Goal: Transaction & Acquisition: Obtain resource

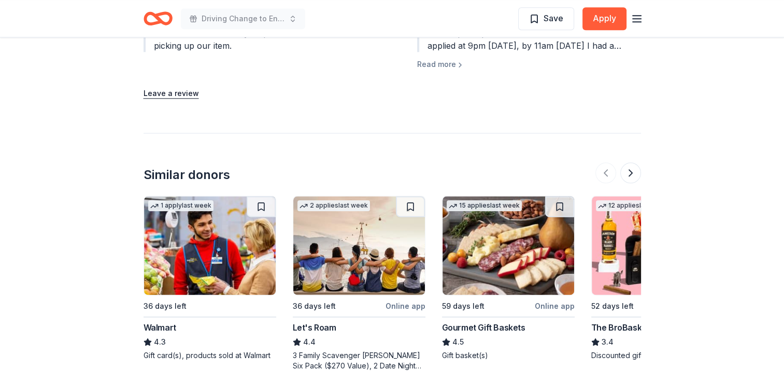
scroll to position [1348, 0]
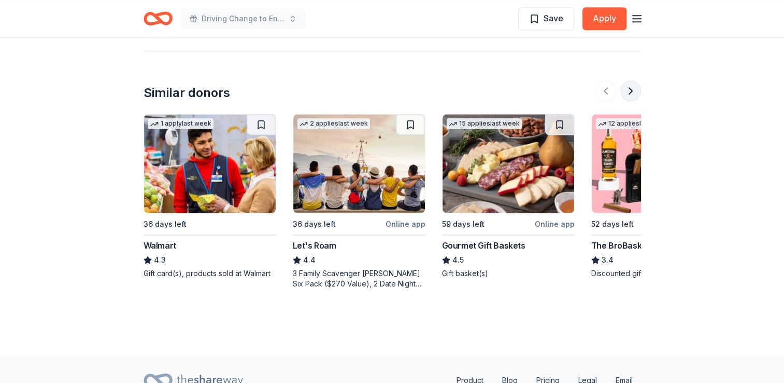
click at [632, 80] on button at bounding box center [630, 90] width 21 height 21
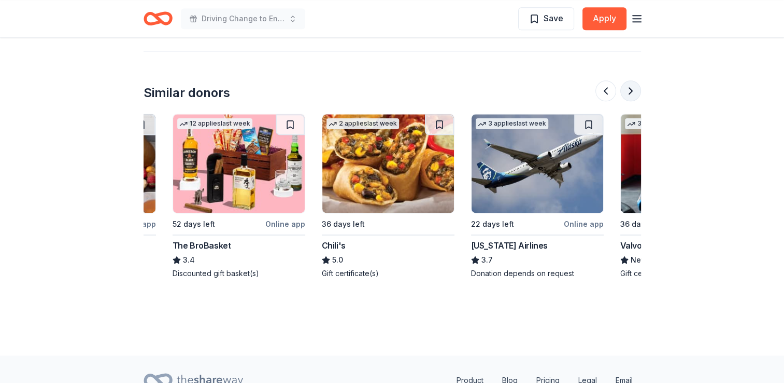
scroll to position [0, 448]
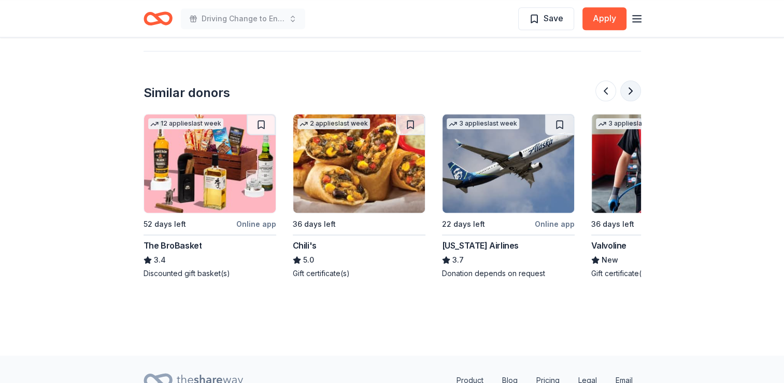
click at [632, 80] on button at bounding box center [630, 90] width 21 height 21
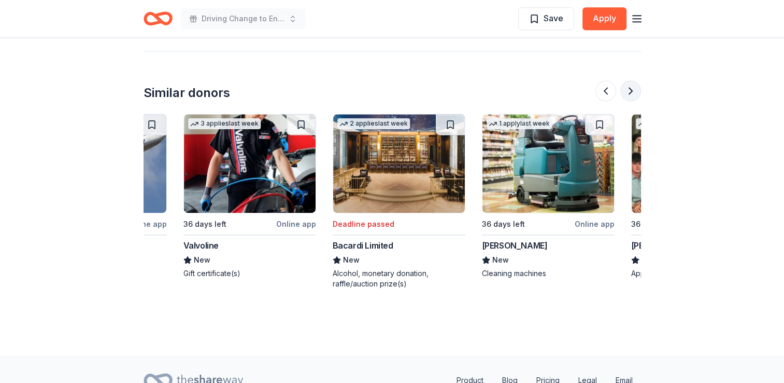
scroll to position [0, 896]
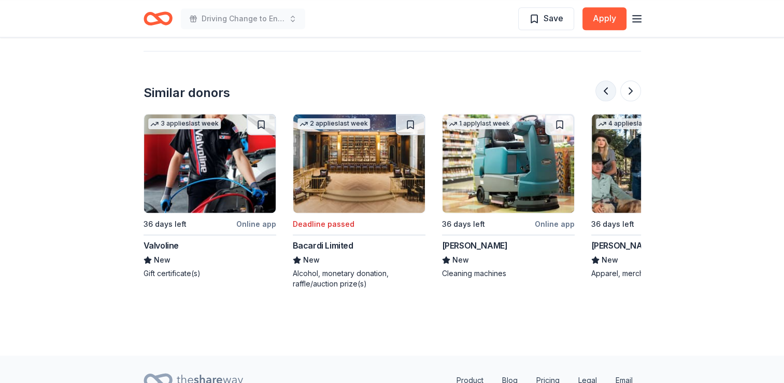
click at [607, 80] on button at bounding box center [606, 90] width 21 height 21
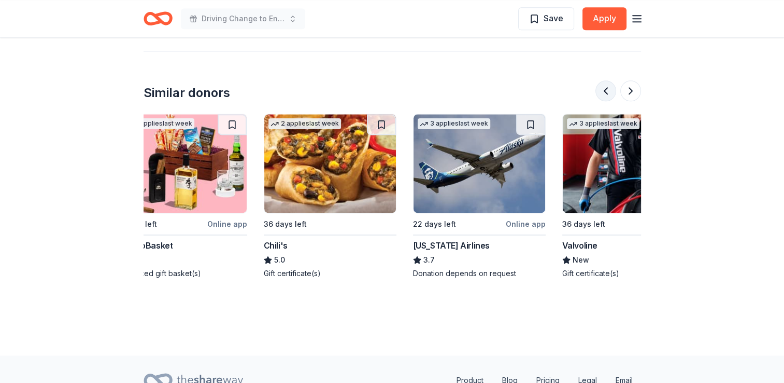
scroll to position [0, 448]
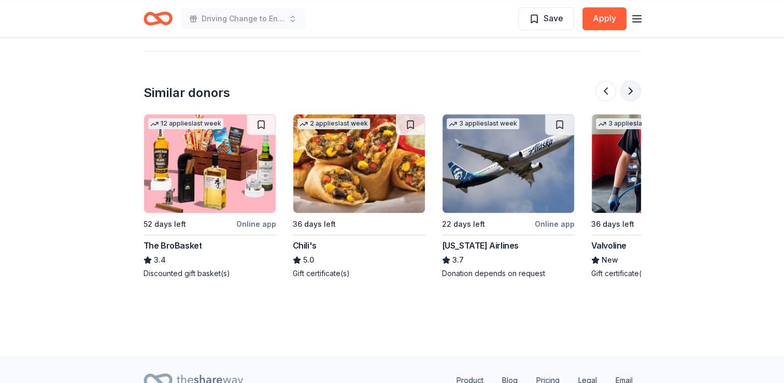
click at [629, 80] on button at bounding box center [630, 90] width 21 height 21
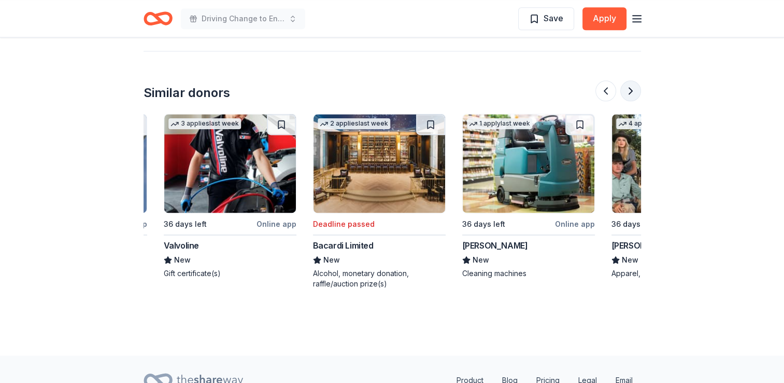
scroll to position [0, 896]
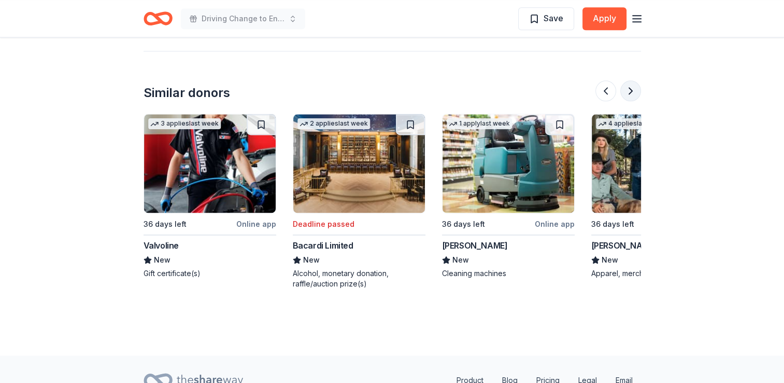
click at [629, 80] on button at bounding box center [630, 90] width 21 height 21
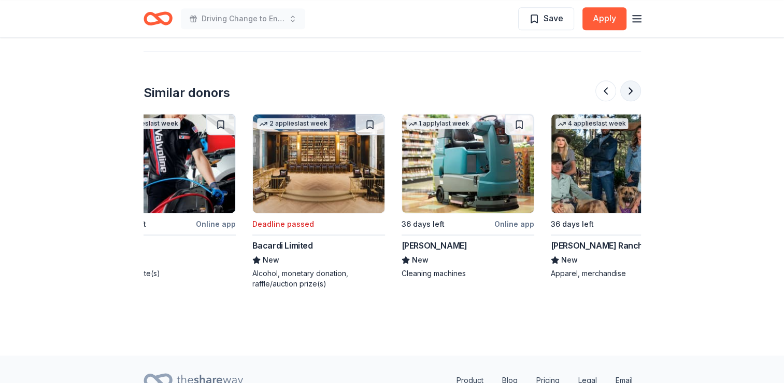
scroll to position [0, 979]
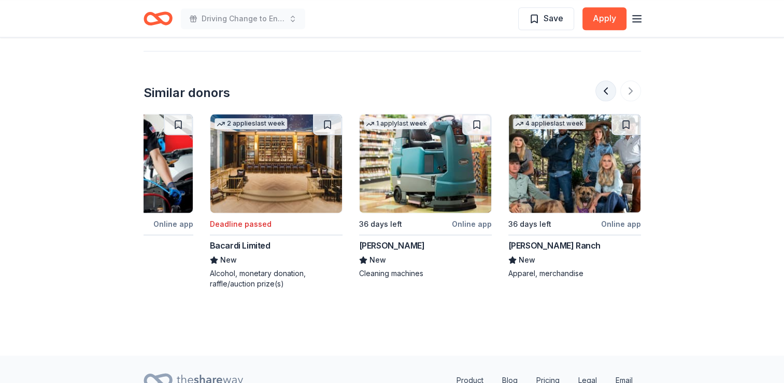
click at [603, 80] on button at bounding box center [606, 90] width 21 height 21
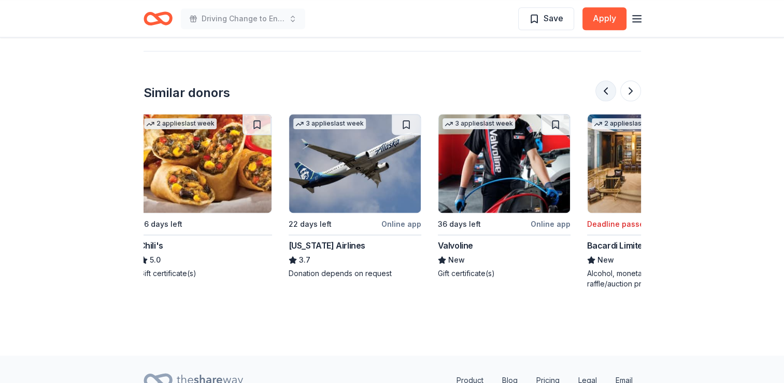
click at [603, 80] on button at bounding box center [606, 90] width 21 height 21
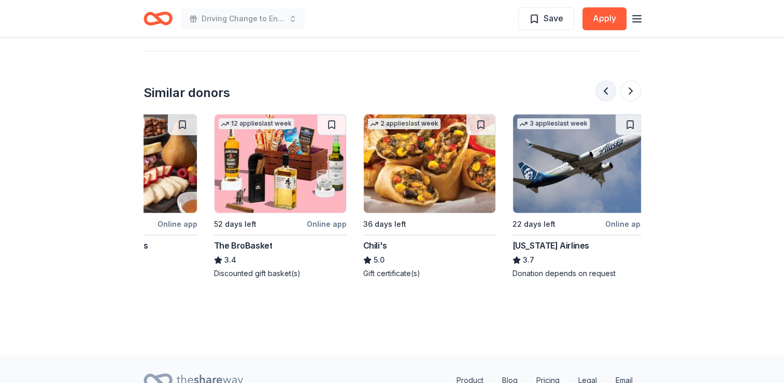
click at [603, 80] on button at bounding box center [606, 90] width 21 height 21
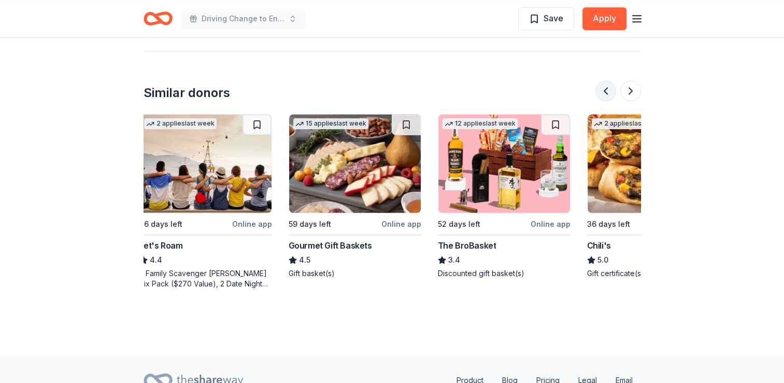
click at [603, 80] on button at bounding box center [606, 90] width 21 height 21
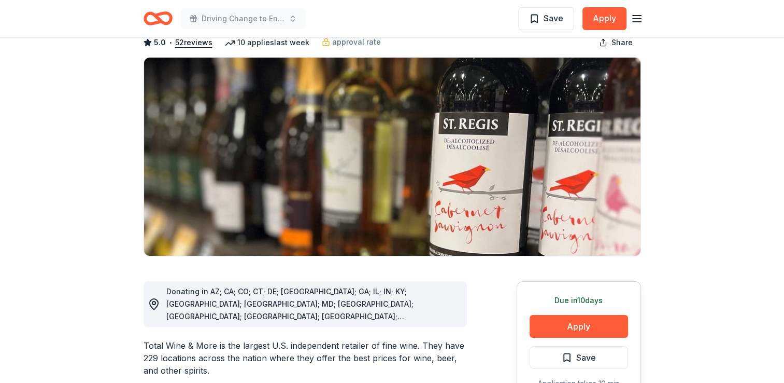
scroll to position [0, 0]
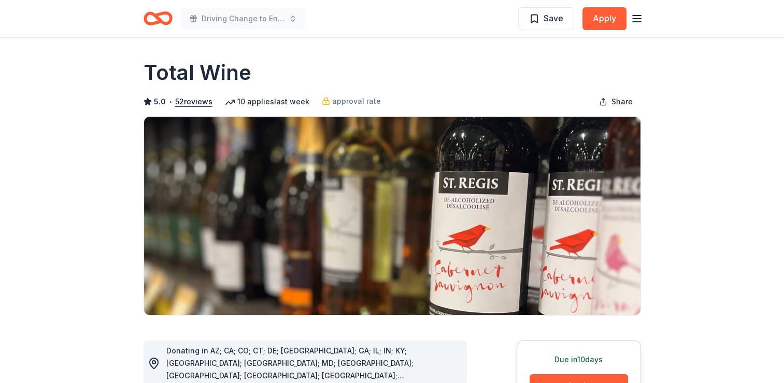
click at [638, 16] on line "button" at bounding box center [637, 16] width 8 height 0
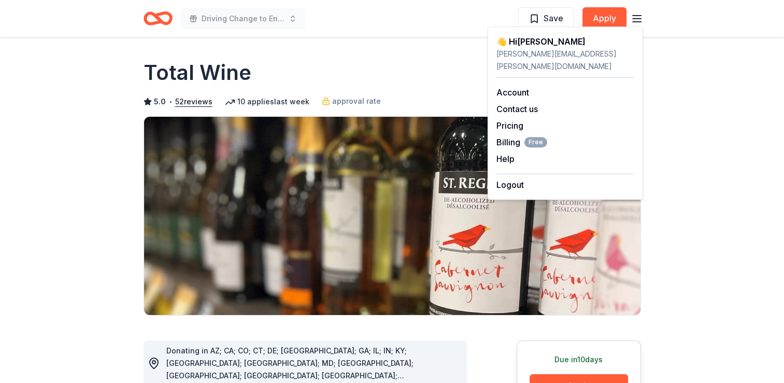
click at [528, 48] on div "[PERSON_NAME][EMAIL_ADDRESS][PERSON_NAME][DOMAIN_NAME]" at bounding box center [566, 60] width 138 height 25
click at [506, 136] on span "Billing Free" at bounding box center [522, 142] width 51 height 12
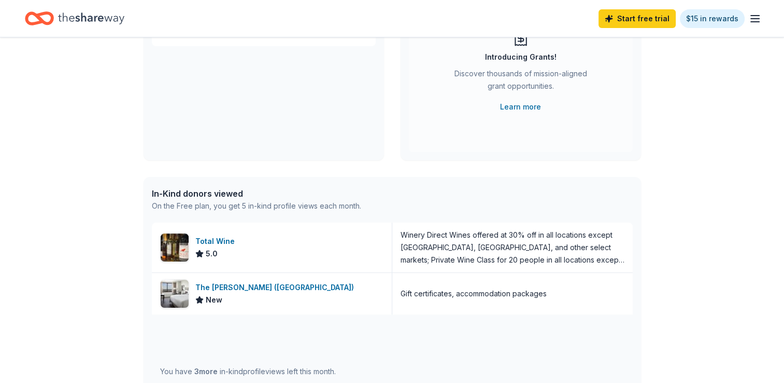
scroll to position [207, 0]
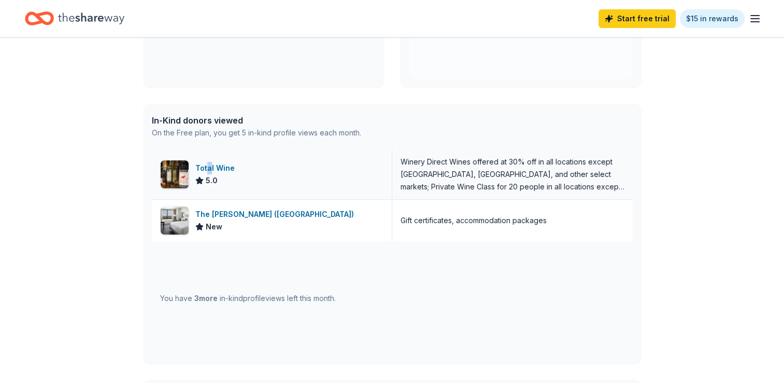
click at [208, 171] on div "Total Wine" at bounding box center [217, 168] width 44 height 12
click at [310, 252] on div "You have 3 more in-kind profile views left this month." at bounding box center [392, 298] width 481 height 114
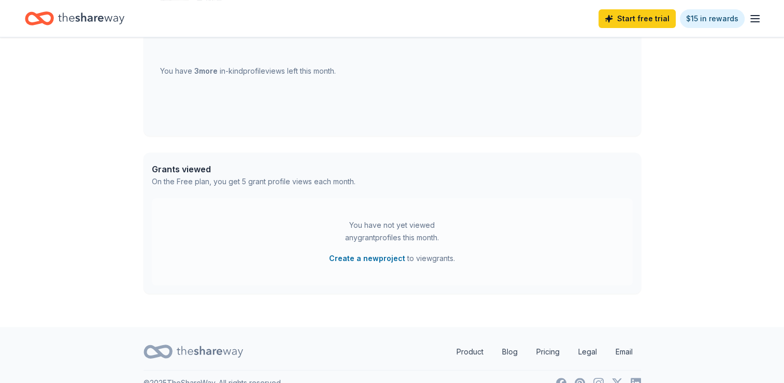
scroll to position [452, 0]
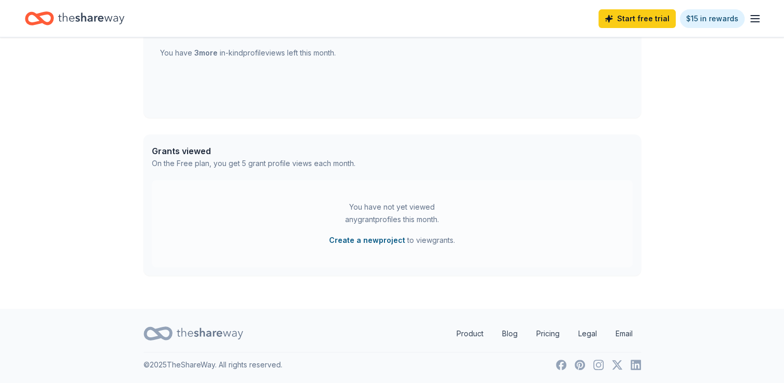
click at [400, 237] on button "Create a new project" at bounding box center [367, 240] width 76 height 12
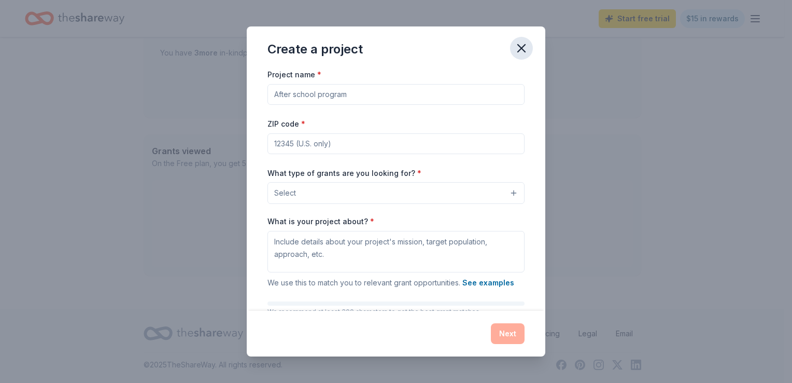
click at [520, 48] on icon "button" at bounding box center [521, 48] width 15 height 15
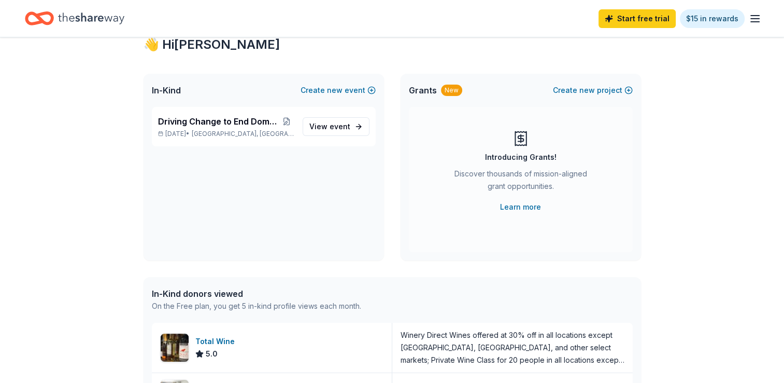
scroll to position [0, 0]
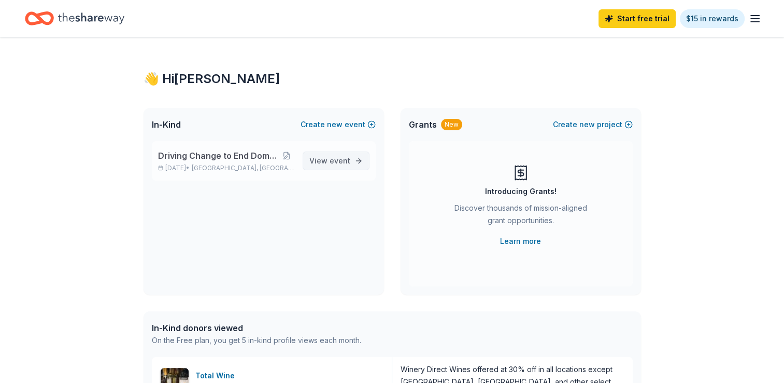
click at [340, 154] on span "View event" at bounding box center [329, 160] width 41 height 12
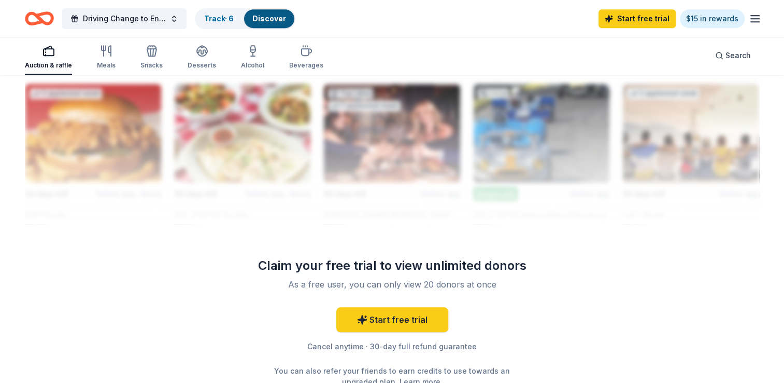
scroll to position [881, 0]
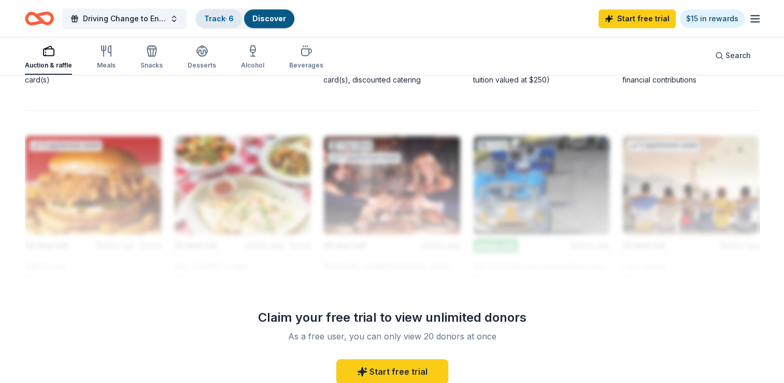
click at [227, 16] on link "Track · 6" at bounding box center [219, 18] width 30 height 9
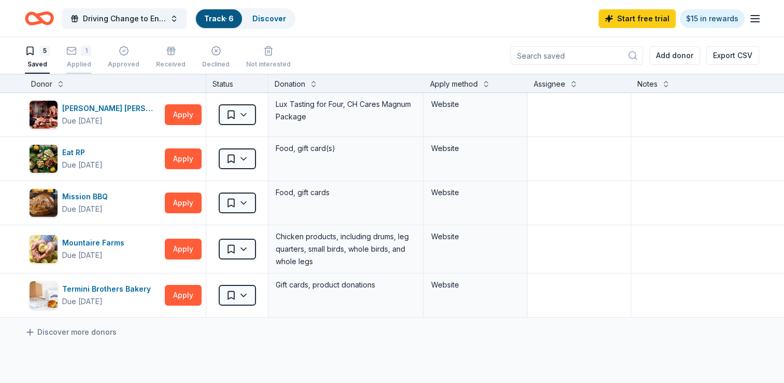
click at [86, 62] on div "Applied" at bounding box center [78, 64] width 25 height 8
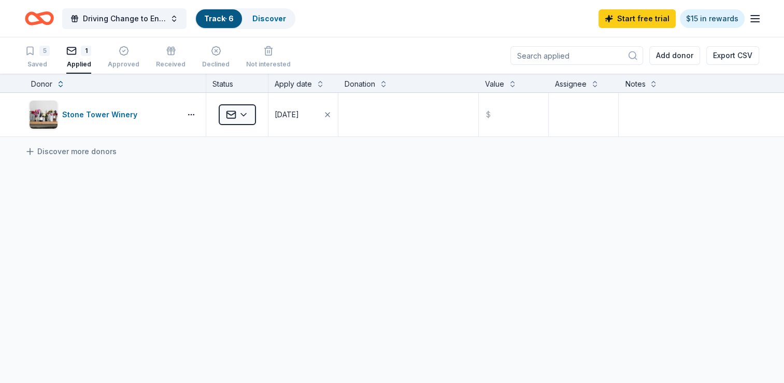
click at [64, 159] on div "Discover more donors" at bounding box center [392, 151] width 784 height 29
click at [63, 148] on link "Discover more donors" at bounding box center [71, 151] width 92 height 12
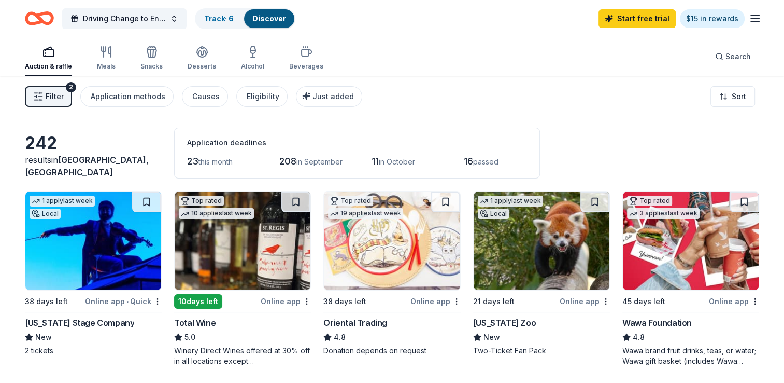
click at [756, 16] on icon "button" at bounding box center [755, 18] width 12 height 12
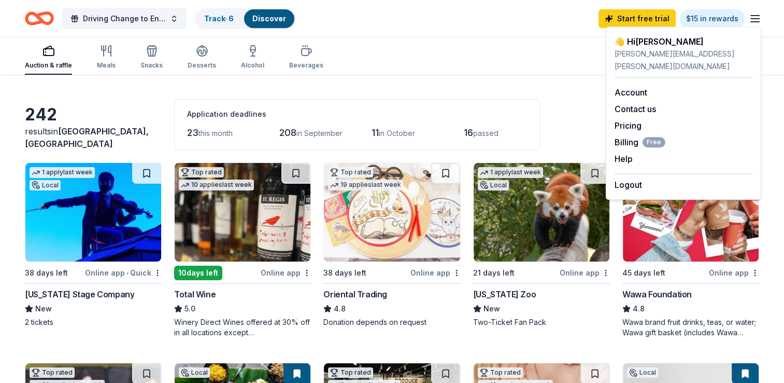
scroll to position [52, 0]
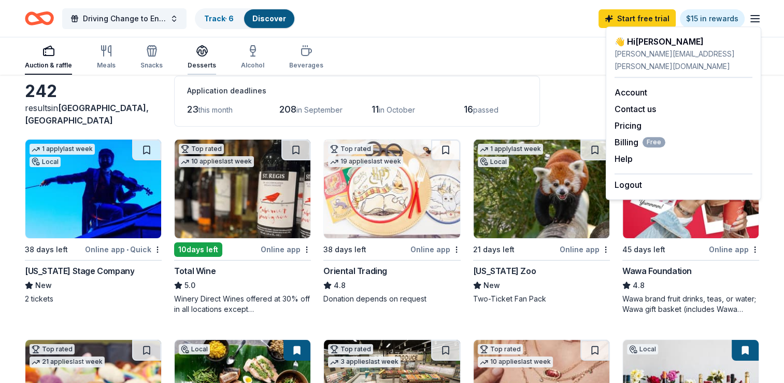
click at [197, 61] on div "Desserts" at bounding box center [202, 65] width 29 height 8
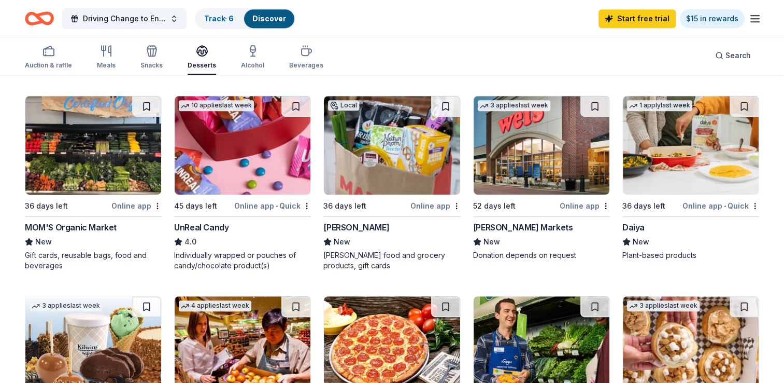
scroll to position [363, 0]
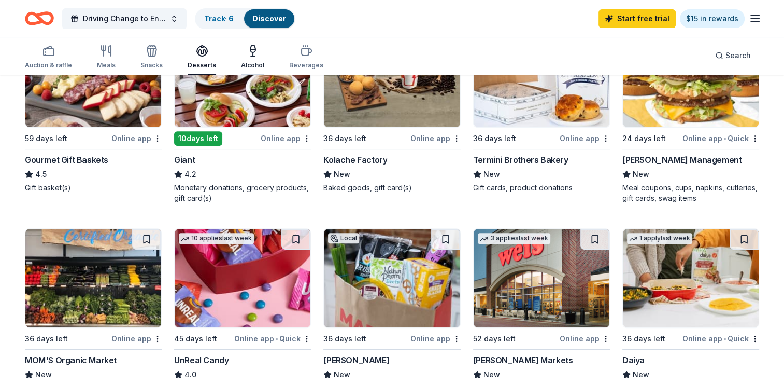
click at [255, 59] on div "Alcohol" at bounding box center [252, 57] width 23 height 25
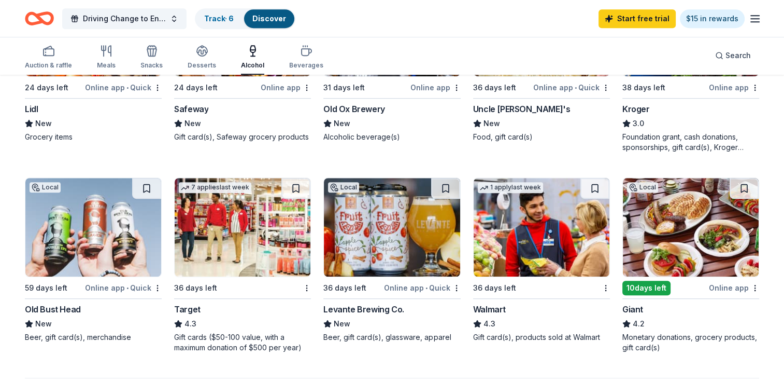
scroll to position [622, 0]
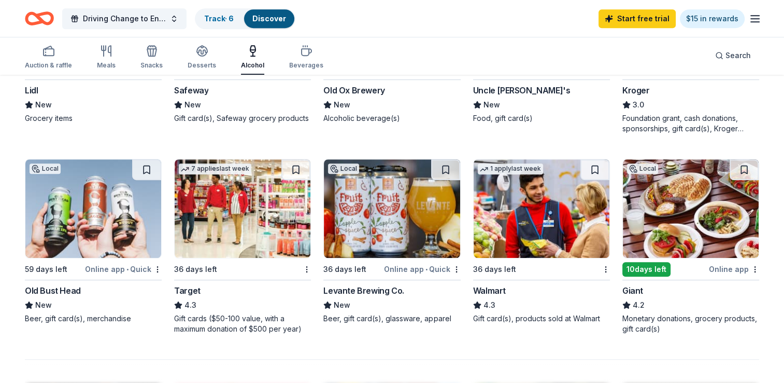
click at [218, 217] on img at bounding box center [243, 208] width 136 height 98
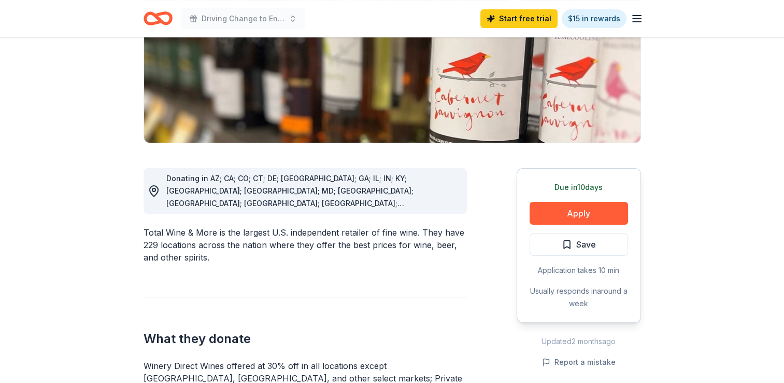
scroll to position [58, 0]
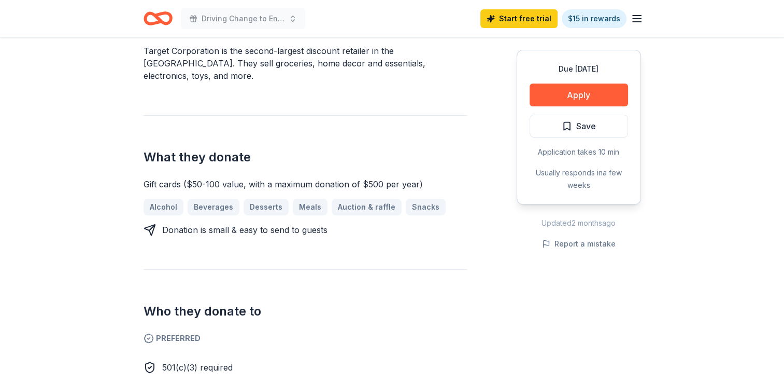
scroll to position [311, 0]
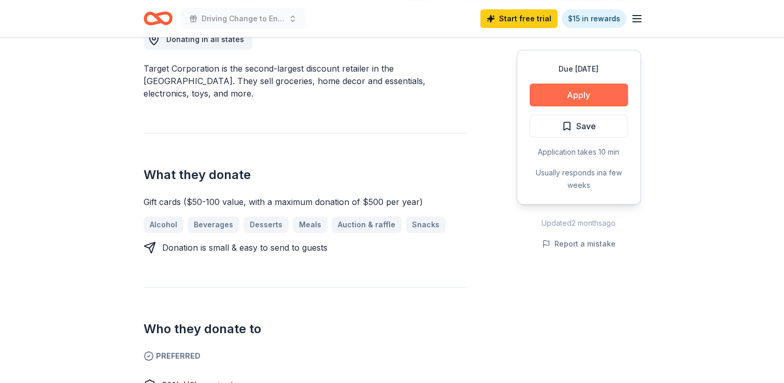
click at [580, 90] on button "Apply" at bounding box center [579, 94] width 98 height 23
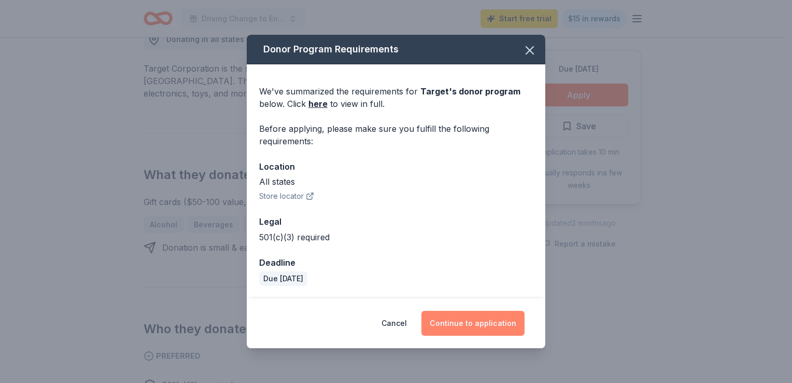
click at [450, 319] on button "Continue to application" at bounding box center [472, 322] width 103 height 25
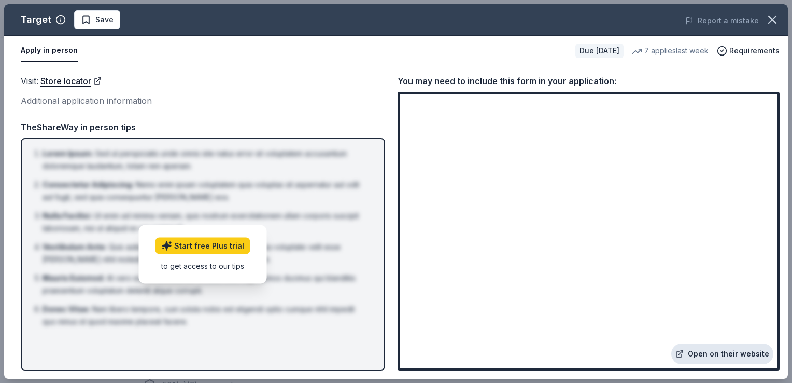
click at [736, 353] on link "Open on their website" at bounding box center [722, 353] width 102 height 21
click at [108, 22] on span "Save" at bounding box center [104, 19] width 18 height 12
click at [759, 50] on span "Requirements" at bounding box center [754, 51] width 50 height 12
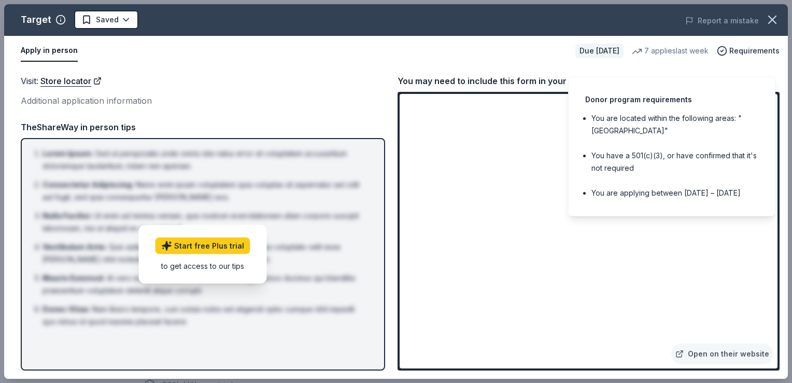
click at [537, 49] on div "Apply in person" at bounding box center [294, 51] width 546 height 22
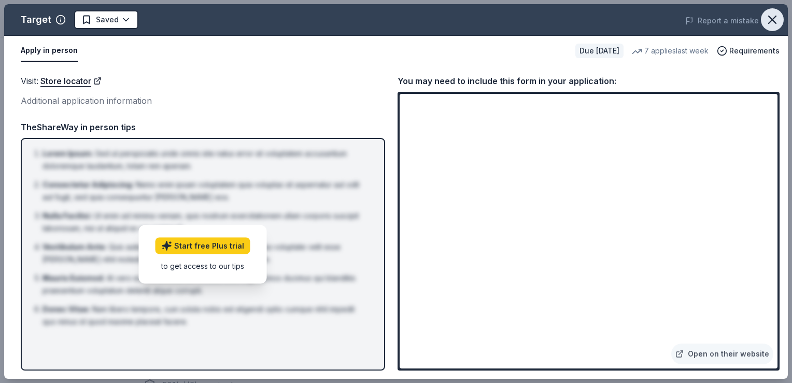
click at [770, 20] on icon "button" at bounding box center [772, 19] width 15 height 15
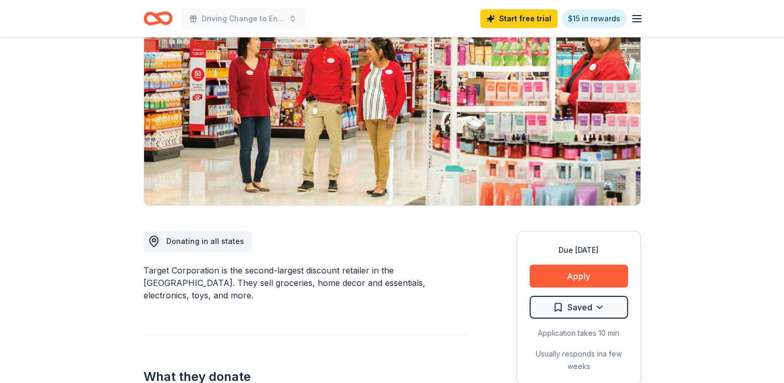
scroll to position [0, 0]
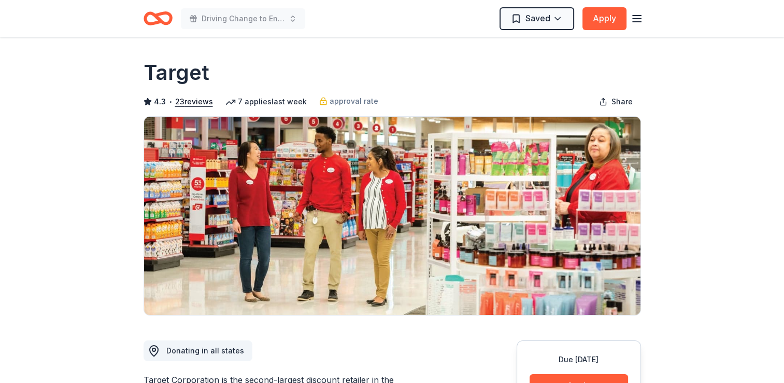
click at [273, 96] on div "7 applies last week" at bounding box center [265, 101] width 81 height 12
